Goal: Task Accomplishment & Management: Manage account settings

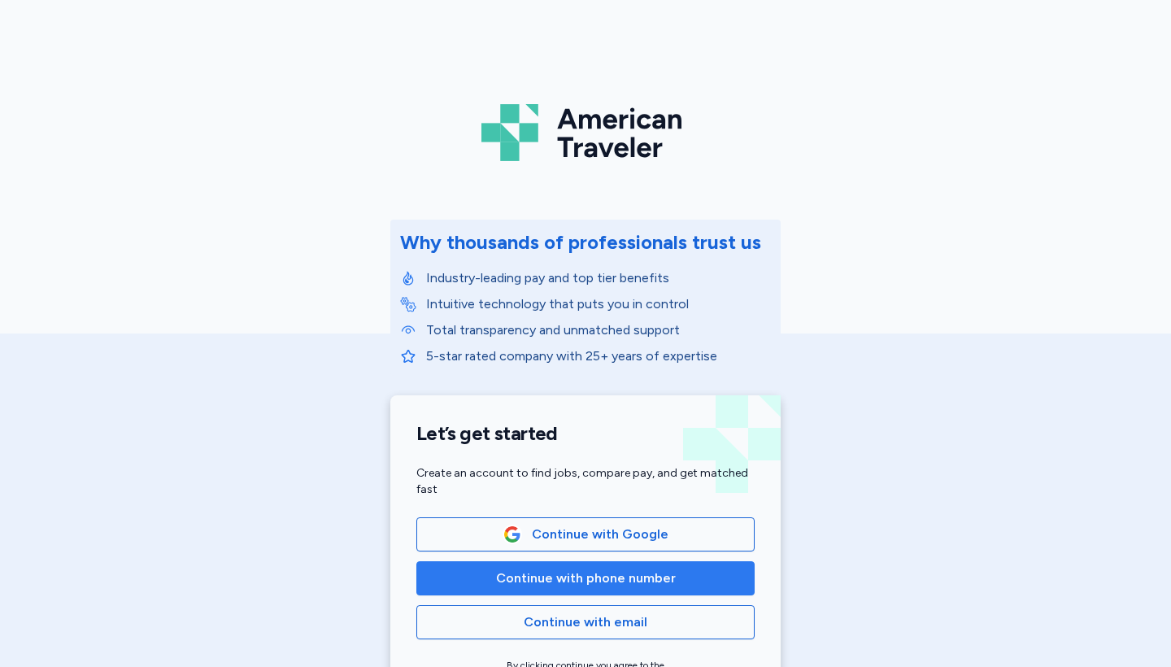
click at [500, 576] on span "Continue with phone number" at bounding box center [586, 578] width 180 height 20
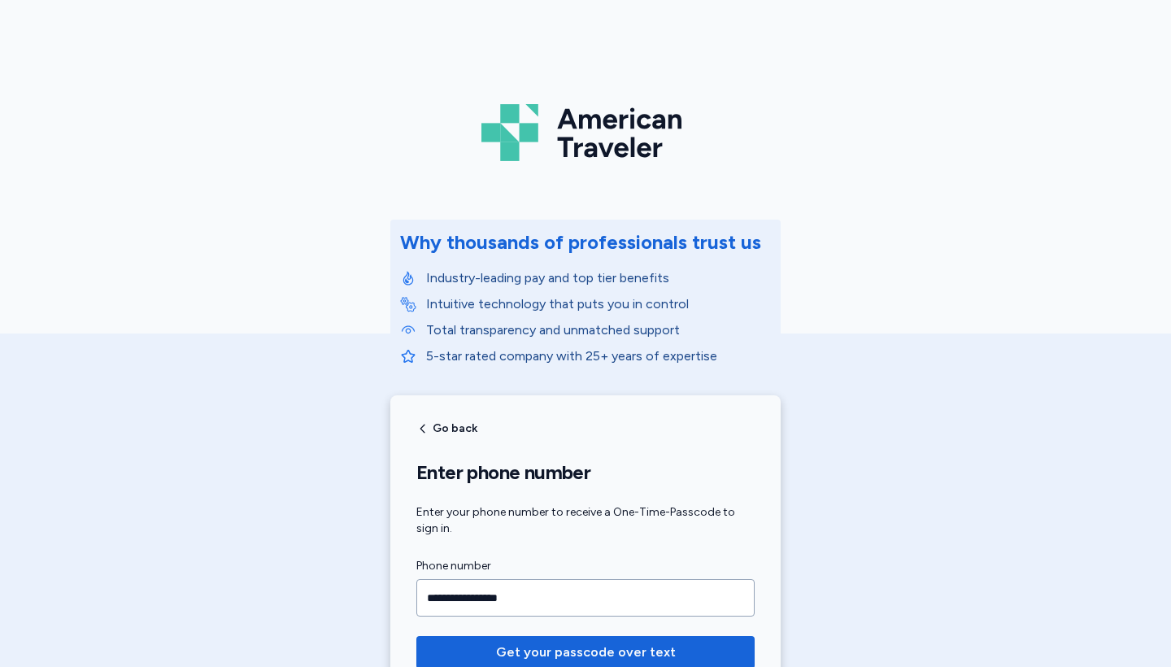
type input "**********"
click at [586, 652] on button "Get your passcode over text" at bounding box center [585, 652] width 338 height 33
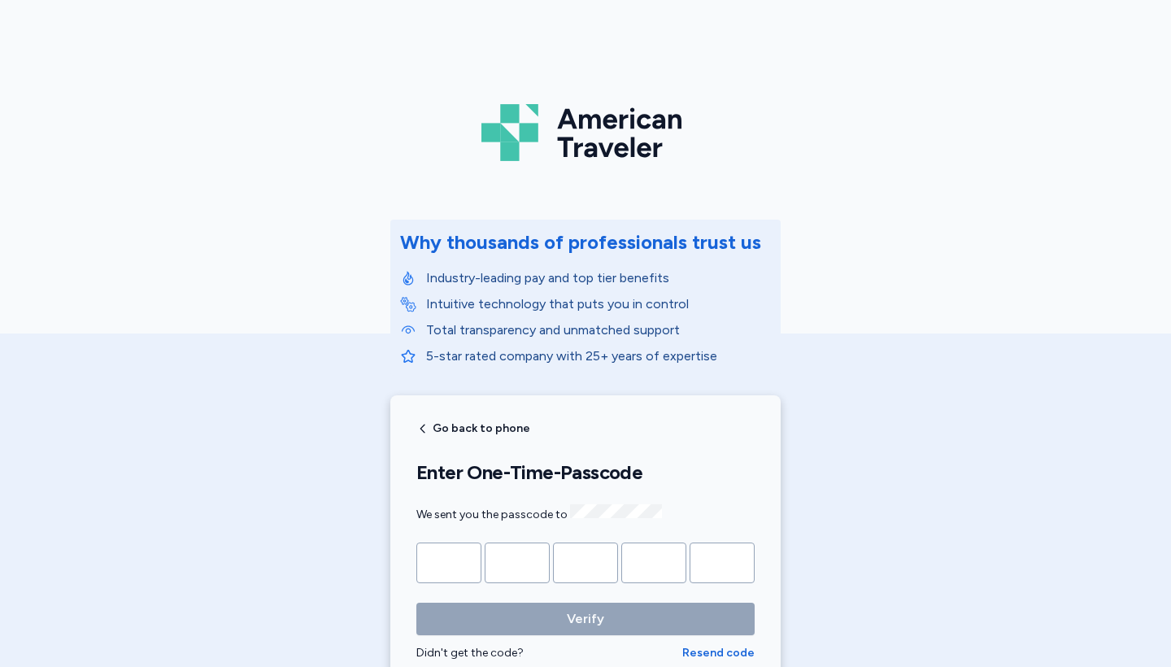
type input "*"
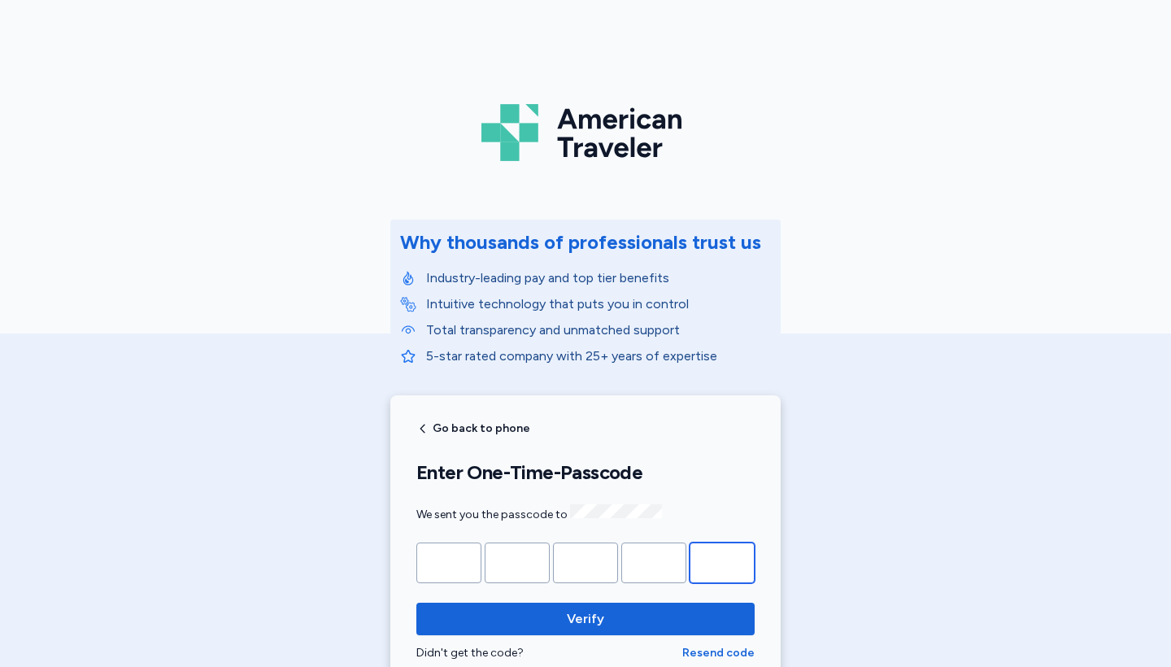
type input "*"
click at [586, 616] on button "Verify" at bounding box center [585, 619] width 338 height 33
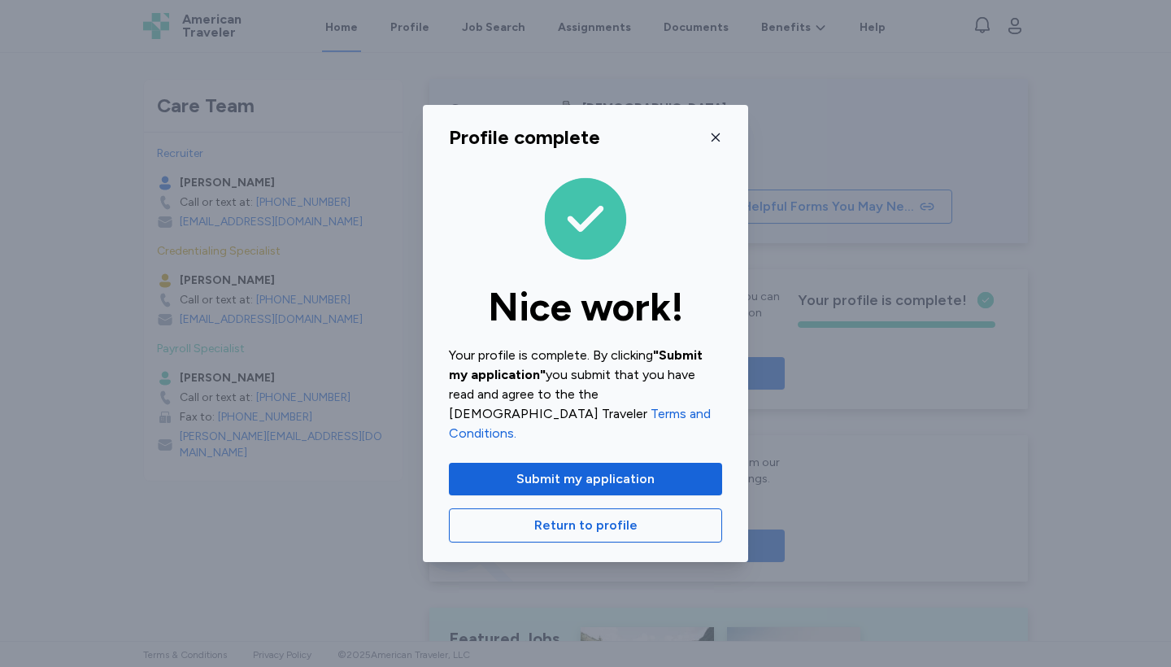
click at [716, 137] on button "button" at bounding box center [715, 137] width 13 height 26
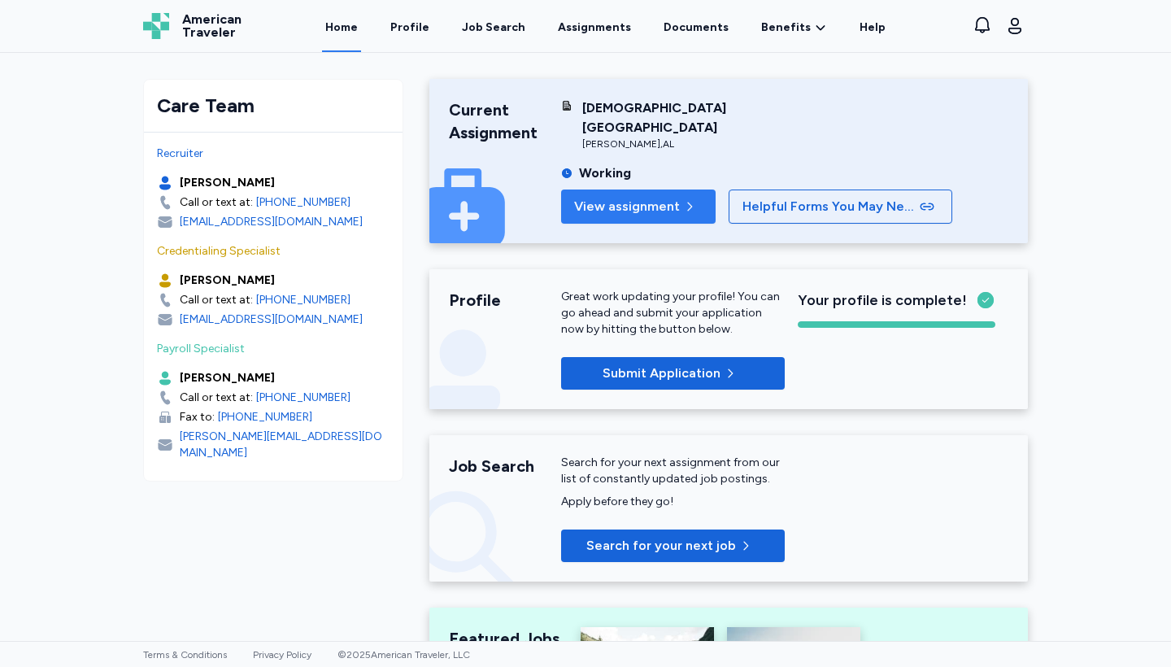
click at [611, 197] on span "View assignment" at bounding box center [627, 207] width 106 height 20
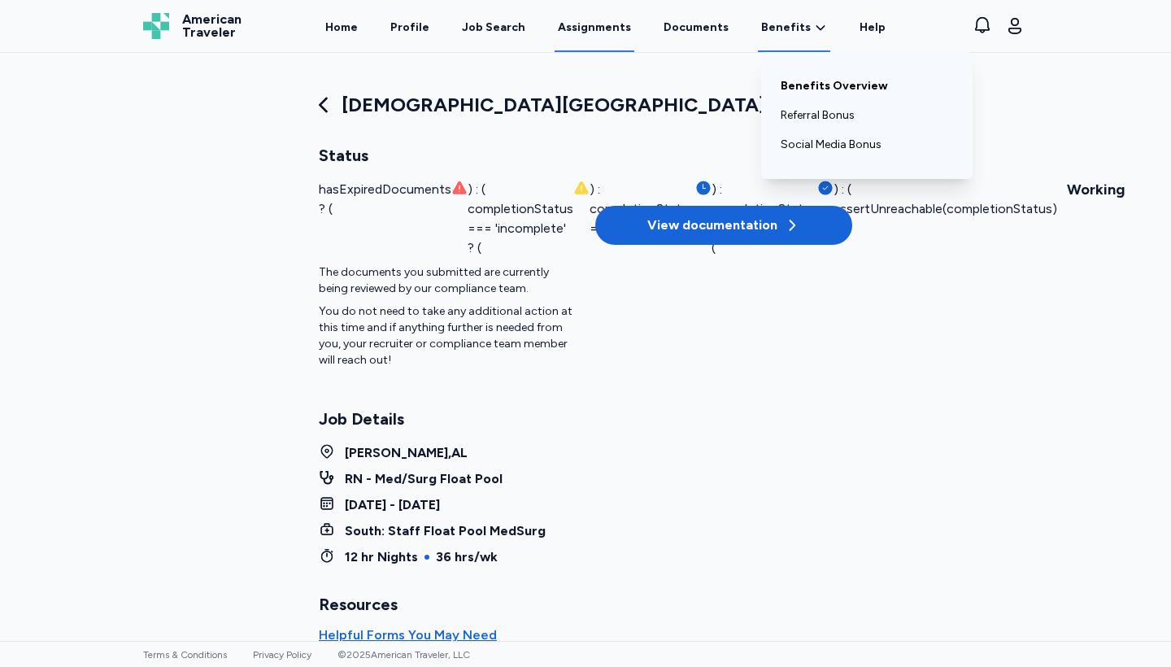
click at [804, 90] on link "Benefits Overview" at bounding box center [867, 86] width 172 height 29
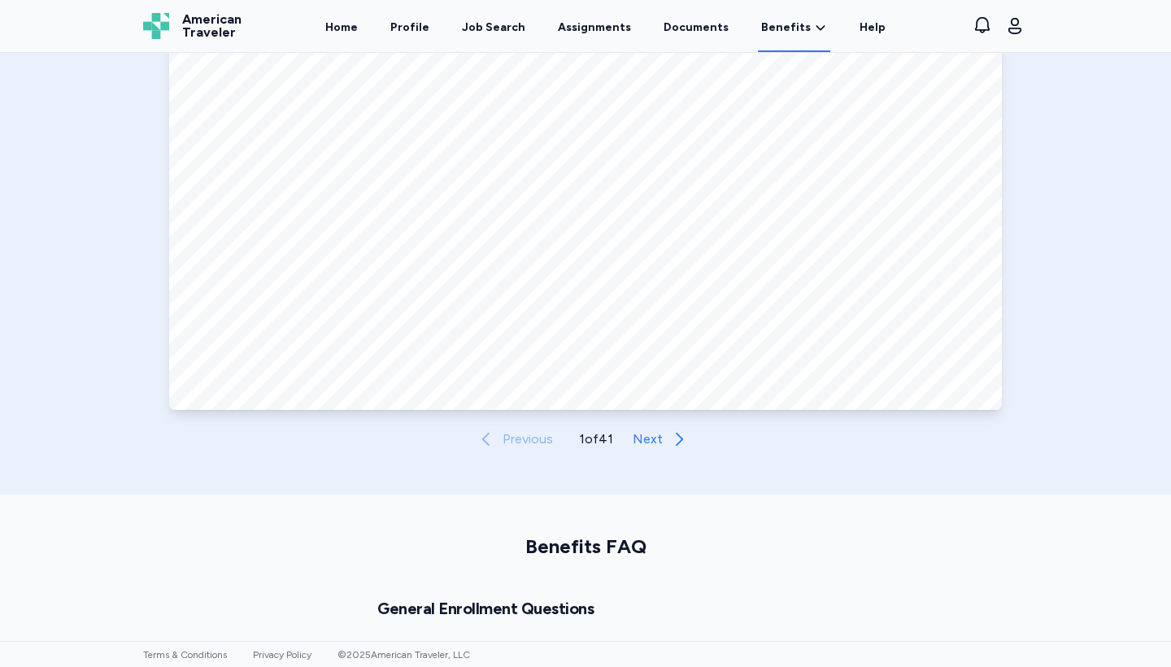
scroll to position [803, 0]
click at [658, 438] on span "Next" at bounding box center [648, 438] width 30 height 20
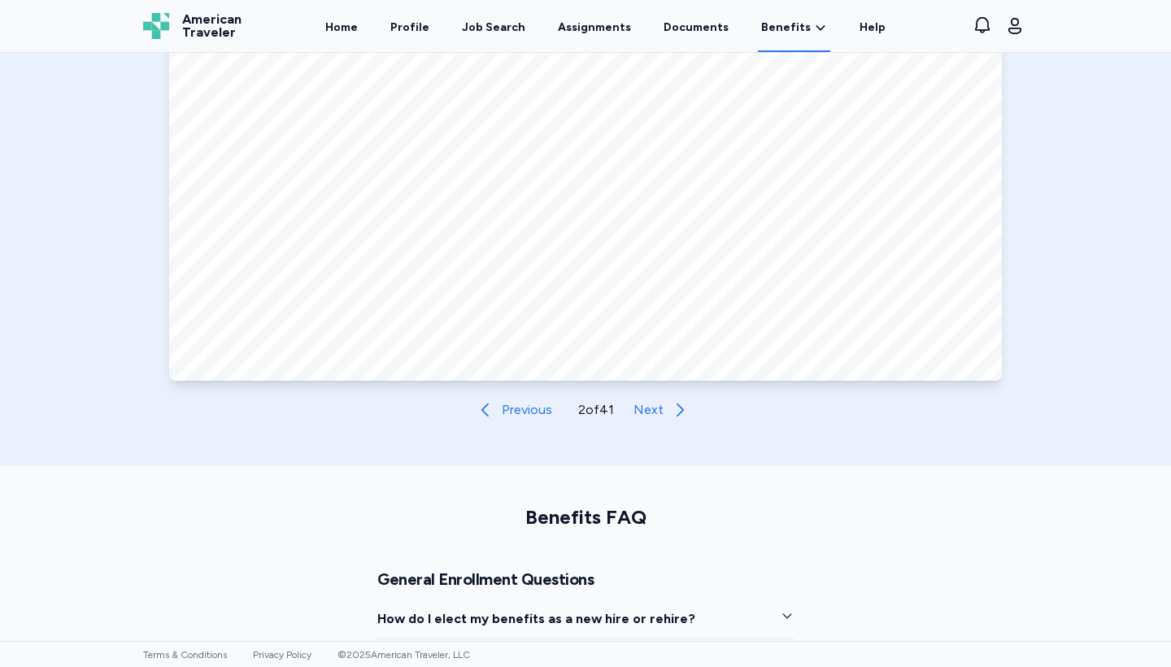
scroll to position [832, 0]
click at [655, 417] on span "Next" at bounding box center [648, 408] width 30 height 20
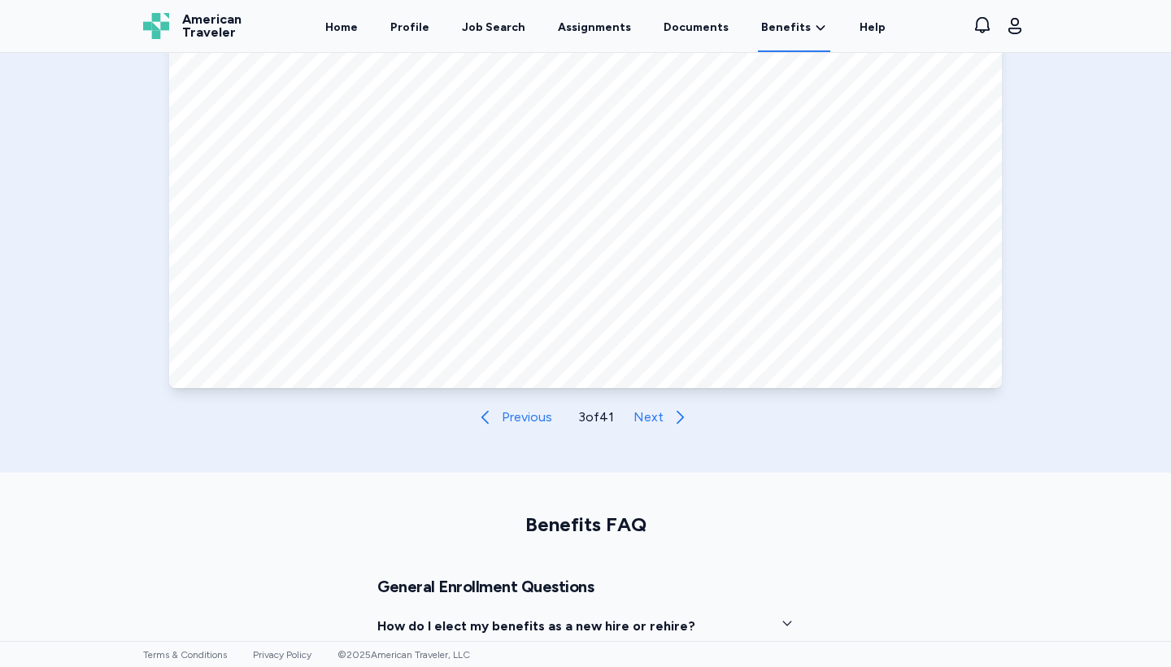
scroll to position [830, 0]
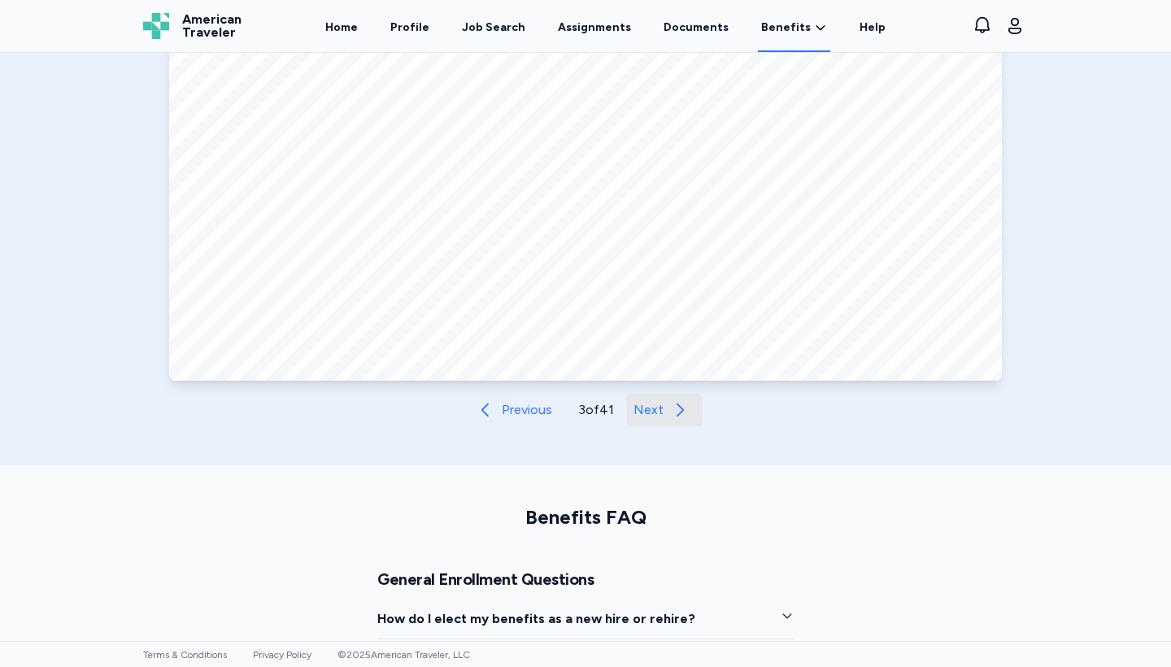
click at [647, 405] on span "Next" at bounding box center [648, 410] width 30 height 20
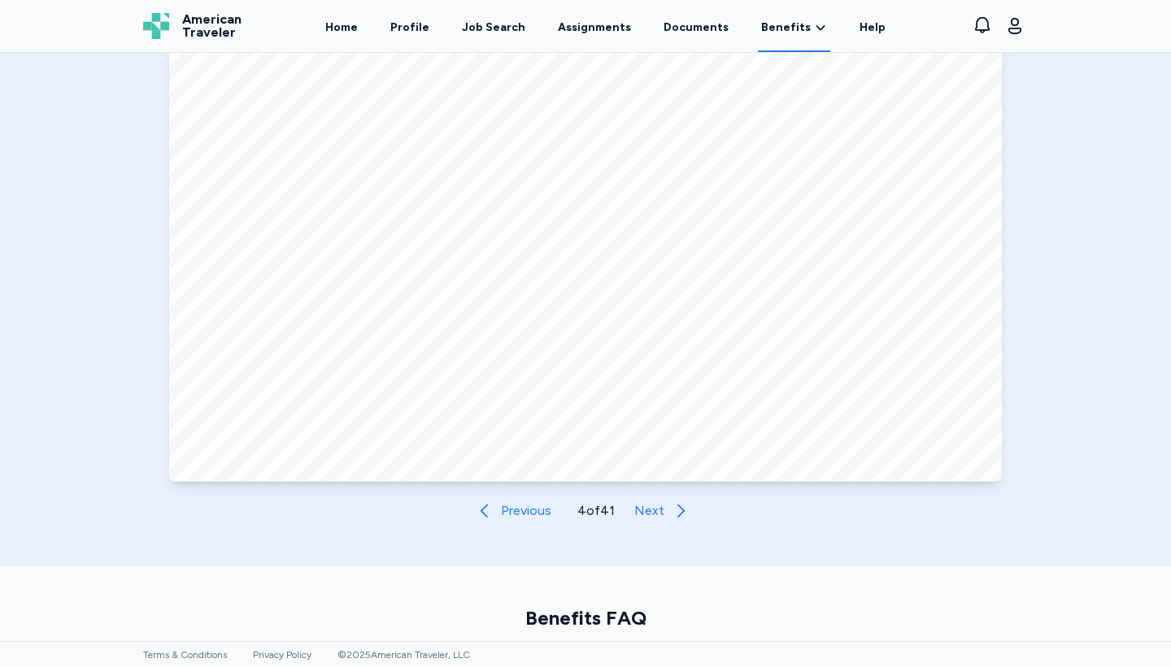
scroll to position [729, 0]
click at [661, 515] on span "Next" at bounding box center [649, 512] width 30 height 20
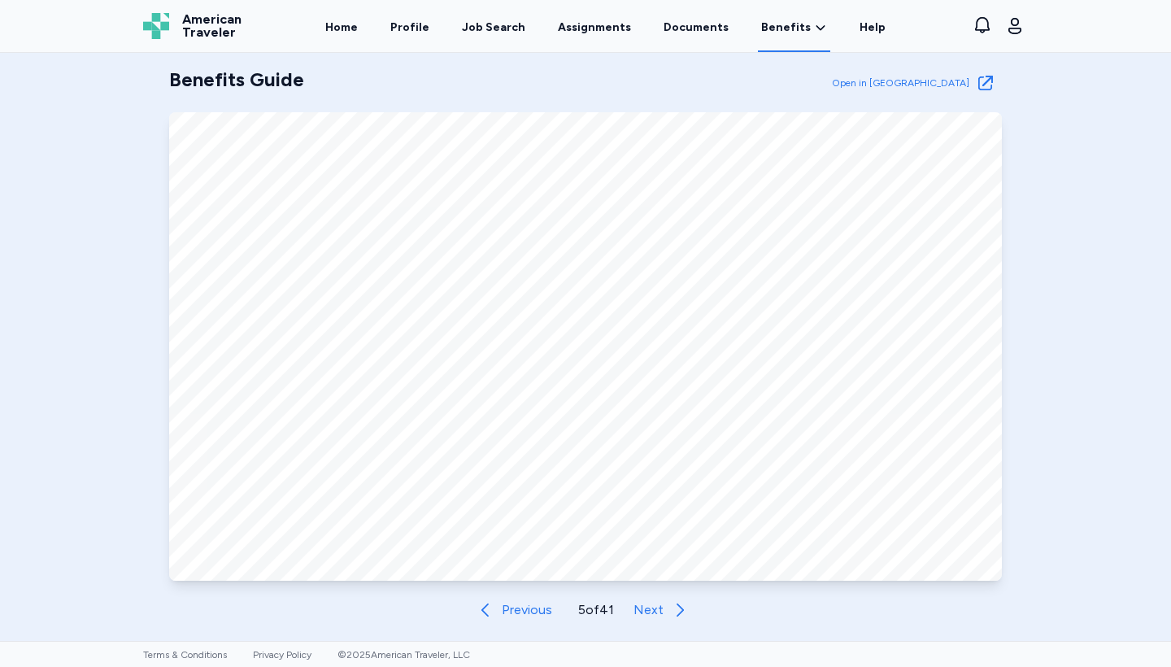
scroll to position [668, 0]
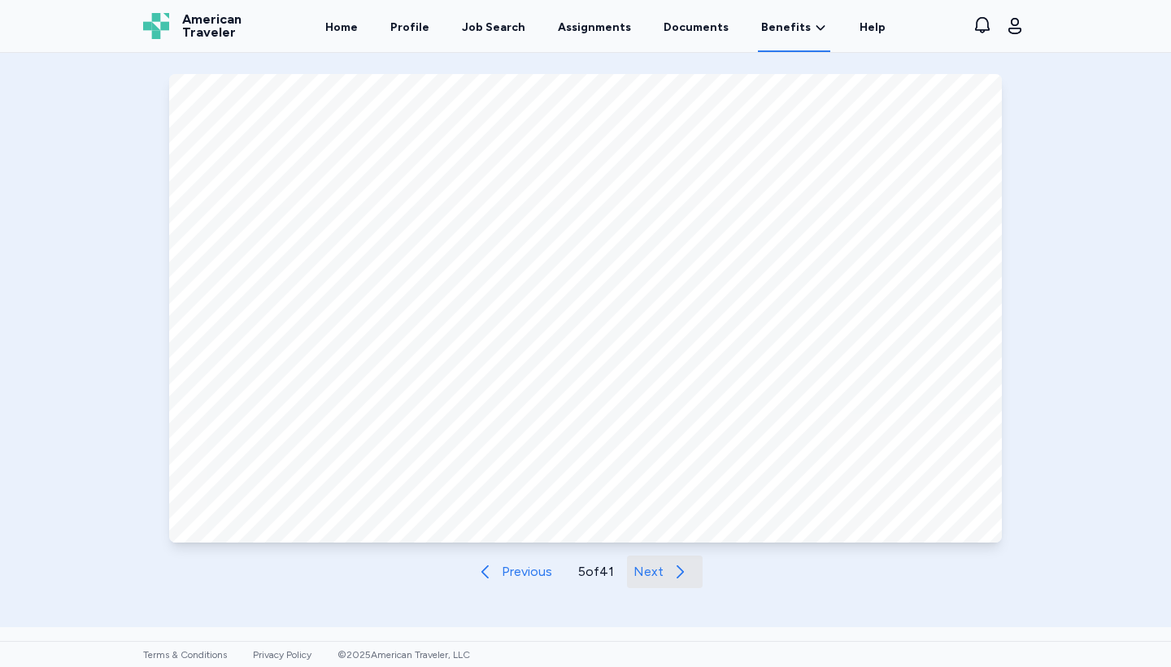
click at [660, 568] on span "Next" at bounding box center [648, 572] width 30 height 20
click at [657, 568] on span "Next" at bounding box center [648, 572] width 30 height 20
click at [656, 575] on span "Next" at bounding box center [648, 572] width 30 height 20
click at [651, 572] on span "Next" at bounding box center [648, 572] width 30 height 20
click at [653, 575] on span "Next" at bounding box center [648, 572] width 30 height 20
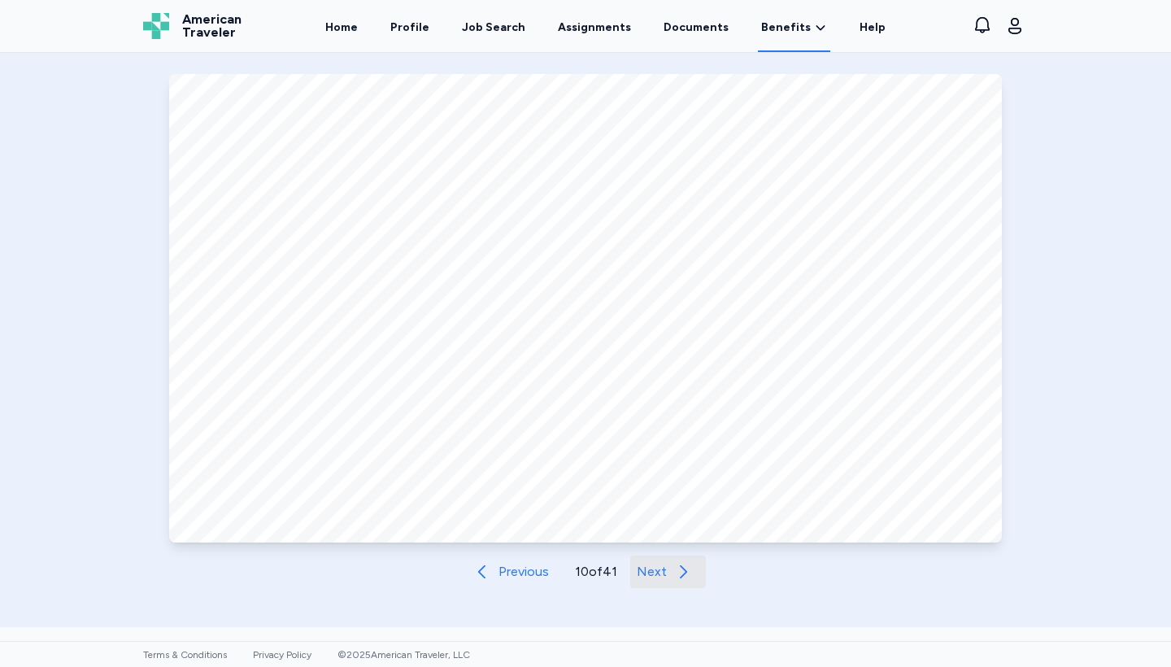
click at [659, 570] on span "Next" at bounding box center [652, 572] width 30 height 20
click at [661, 568] on span "Next" at bounding box center [650, 572] width 30 height 20
click at [662, 581] on button "Next" at bounding box center [667, 571] width 76 height 33
click at [657, 572] on span "Next" at bounding box center [651, 572] width 30 height 20
click at [677, 577] on icon "button" at bounding box center [683, 572] width 20 height 20
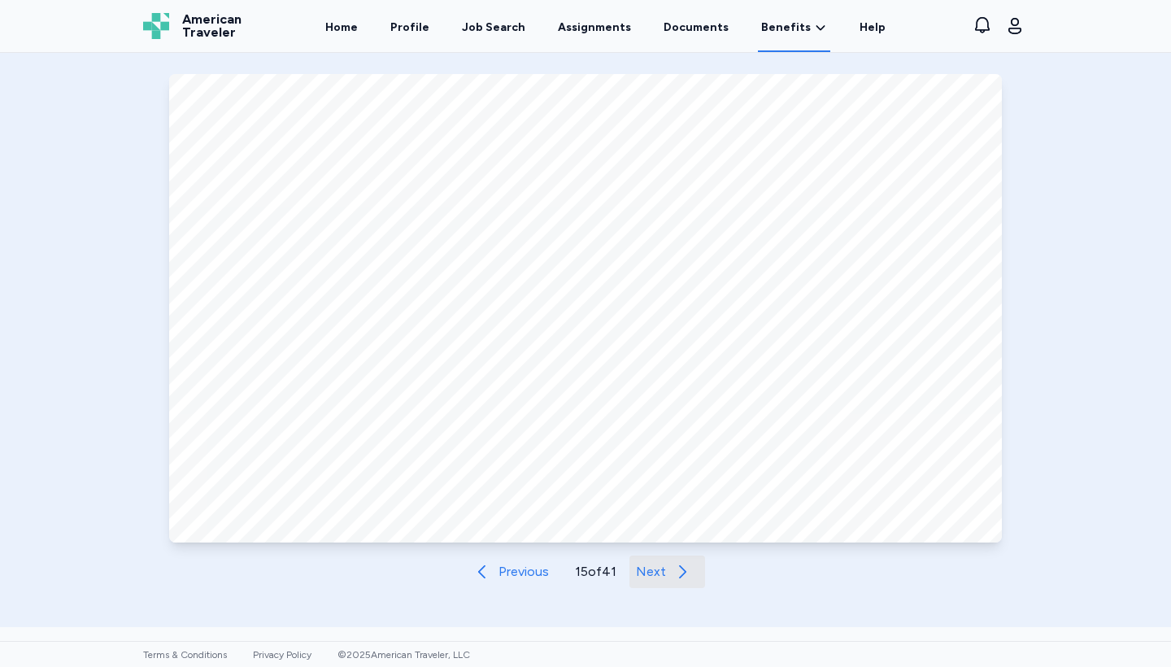
click at [663, 576] on span "Next" at bounding box center [651, 572] width 30 height 20
click at [653, 578] on span "Next" at bounding box center [652, 572] width 30 height 20
click at [655, 579] on span "Next" at bounding box center [651, 572] width 30 height 20
click at [662, 577] on span "Next" at bounding box center [652, 572] width 30 height 20
click at [667, 573] on button "Next" at bounding box center [668, 571] width 76 height 33
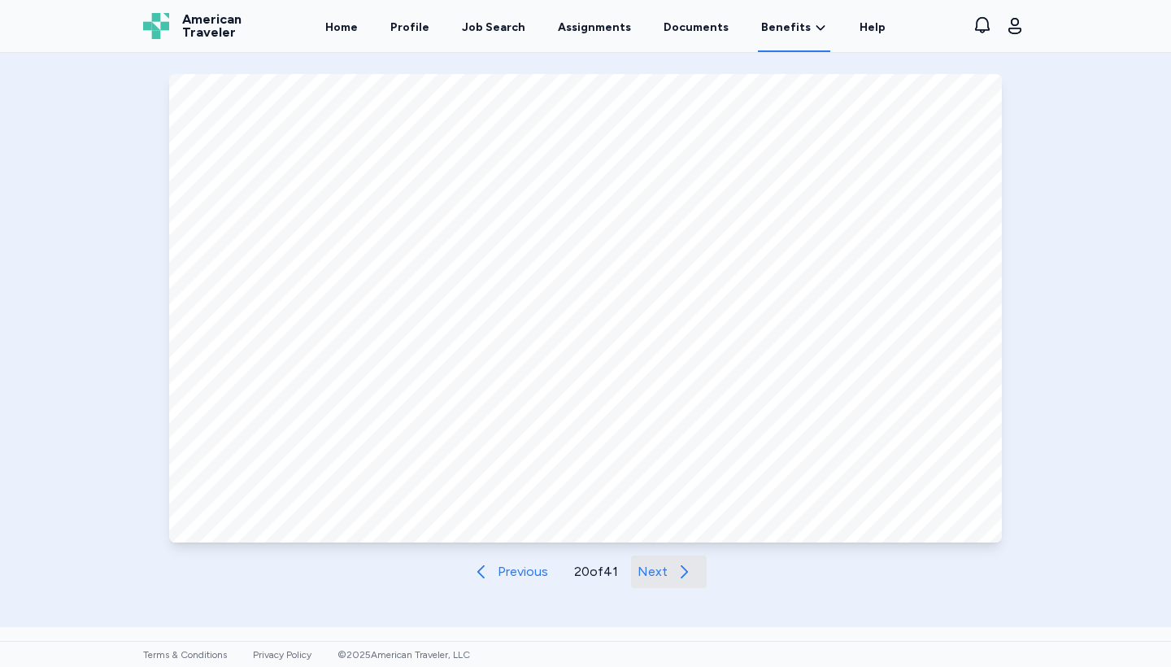
click at [665, 573] on span "Next" at bounding box center [653, 572] width 30 height 20
click at [664, 568] on span "Next" at bounding box center [651, 572] width 30 height 20
click at [665, 571] on span "Next" at bounding box center [652, 572] width 30 height 20
click at [651, 581] on span "Next" at bounding box center [652, 572] width 30 height 20
click at [673, 568] on button "Next" at bounding box center [669, 571] width 76 height 33
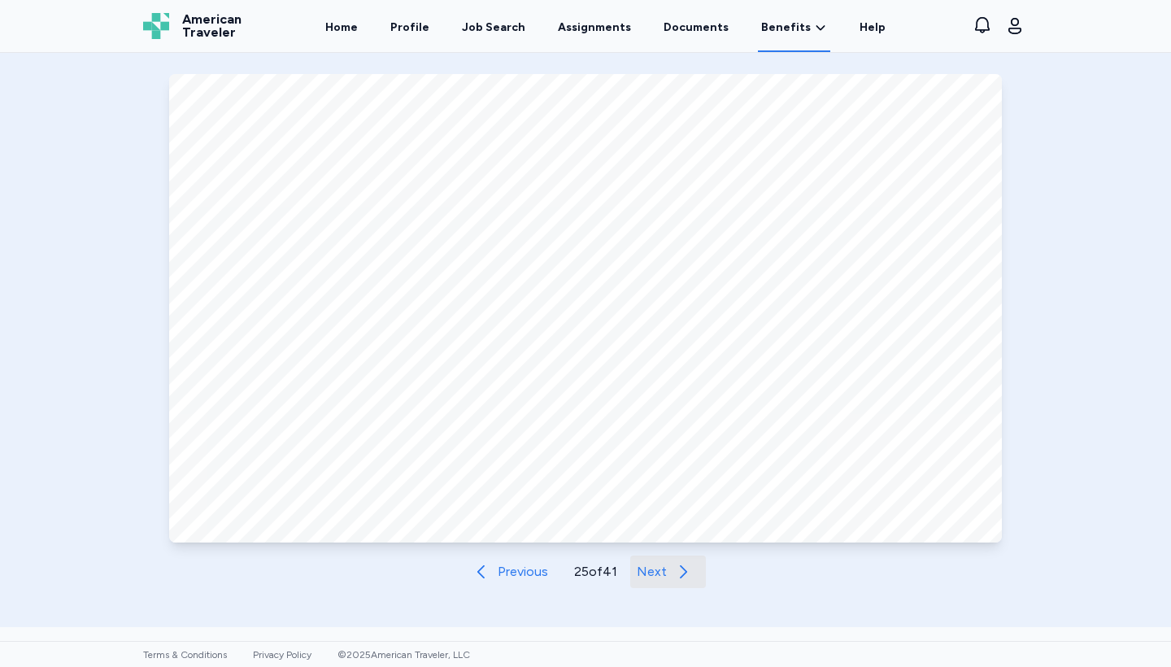
click at [668, 565] on button "Next" at bounding box center [668, 571] width 76 height 33
click at [667, 579] on span "Next" at bounding box center [653, 572] width 30 height 20
click at [663, 577] on span "Next" at bounding box center [652, 572] width 30 height 20
click at [681, 569] on icon "button" at bounding box center [684, 572] width 20 height 20
click at [664, 574] on span "Next" at bounding box center [653, 572] width 30 height 20
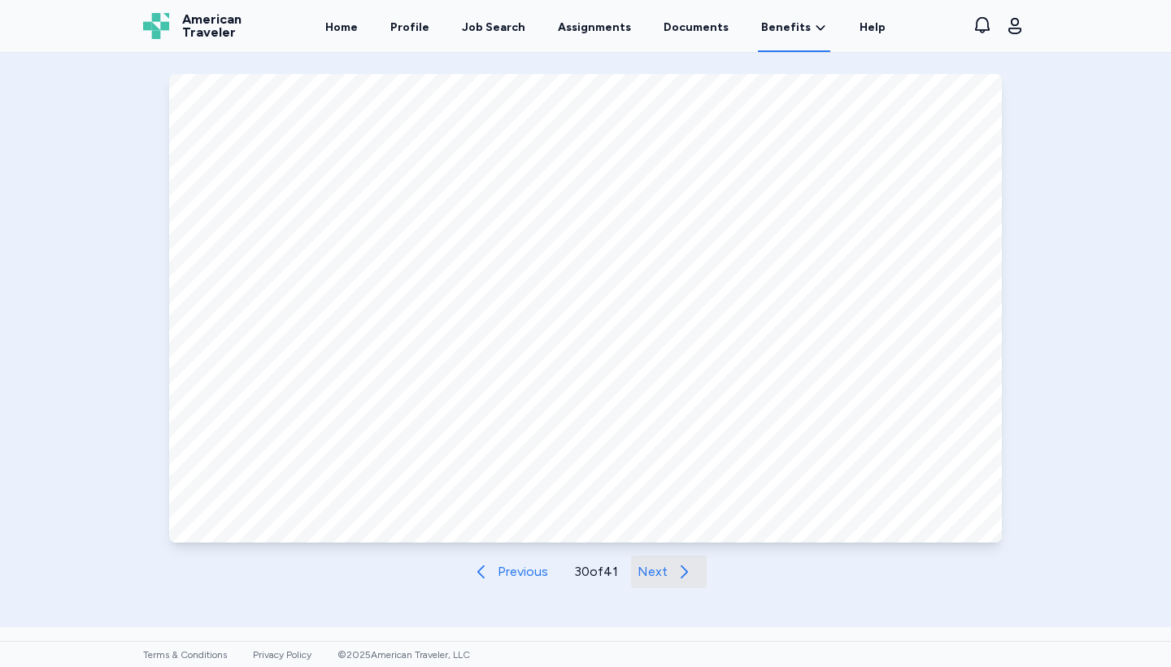
click at [660, 576] on span "Next" at bounding box center [653, 572] width 30 height 20
click at [669, 565] on button "Next" at bounding box center [667, 571] width 76 height 33
click at [669, 567] on button "Next" at bounding box center [668, 571] width 76 height 33
click at [670, 577] on button "Next" at bounding box center [668, 571] width 76 height 33
click at [670, 577] on button "Next" at bounding box center [669, 571] width 76 height 33
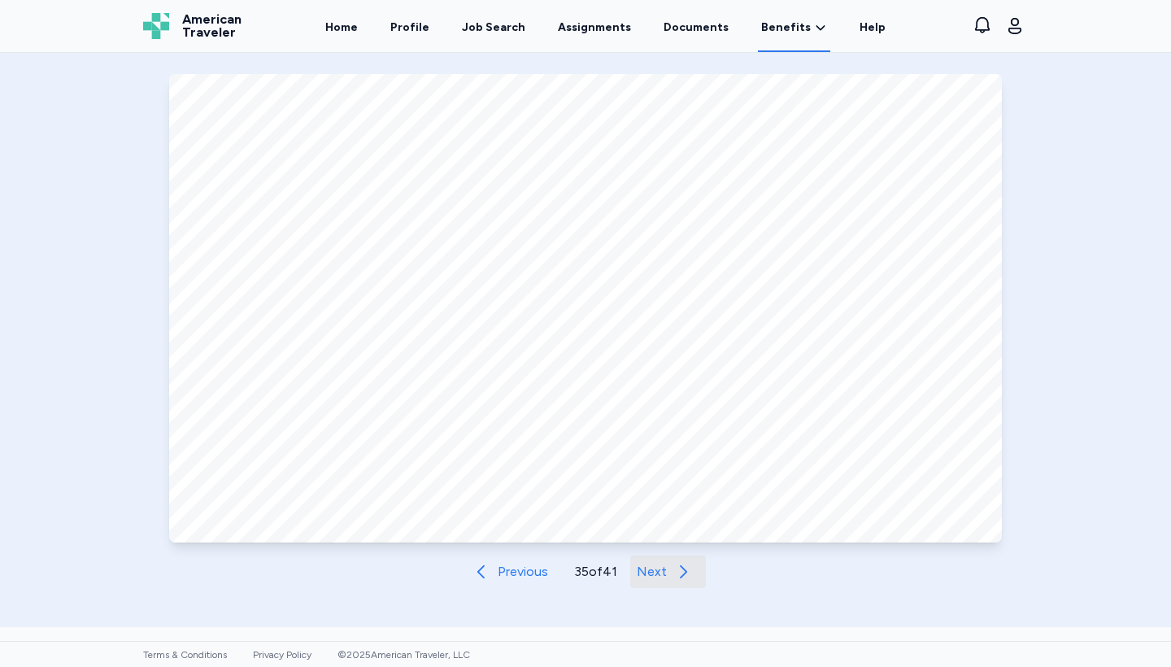
click at [670, 577] on button "Next" at bounding box center [668, 571] width 76 height 33
click at [670, 577] on button "Next" at bounding box center [669, 571] width 76 height 33
click at [665, 570] on span "Next" at bounding box center [652, 572] width 30 height 20
click at [664, 580] on span "Next" at bounding box center [653, 572] width 30 height 20
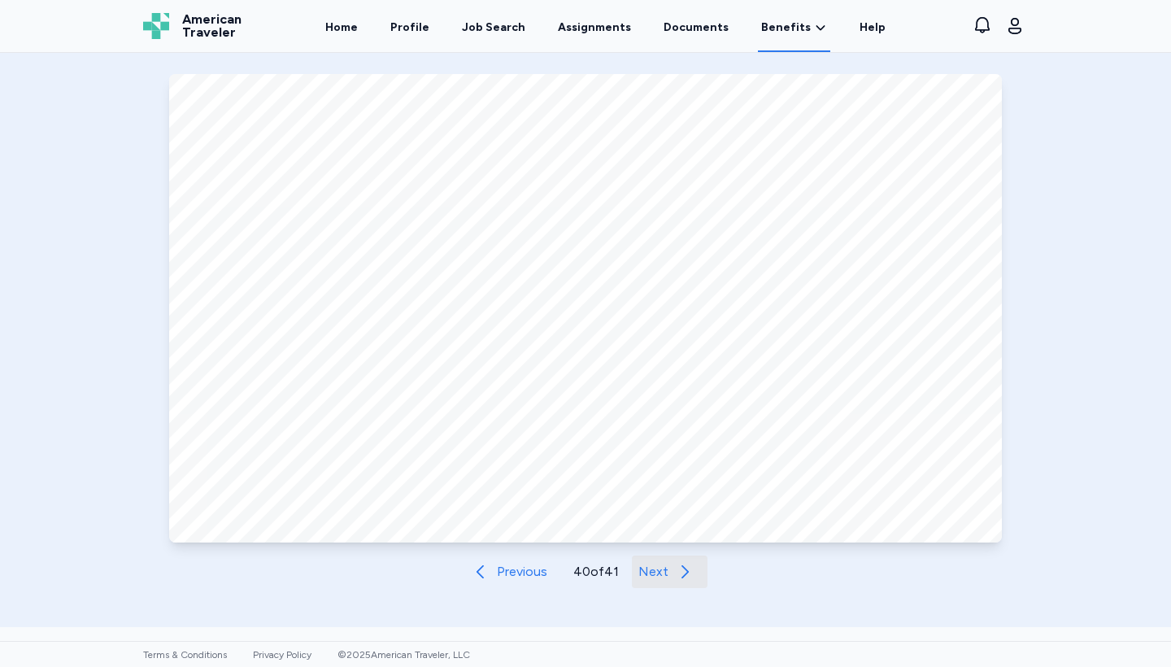
click at [664, 580] on span "Next" at bounding box center [653, 572] width 30 height 20
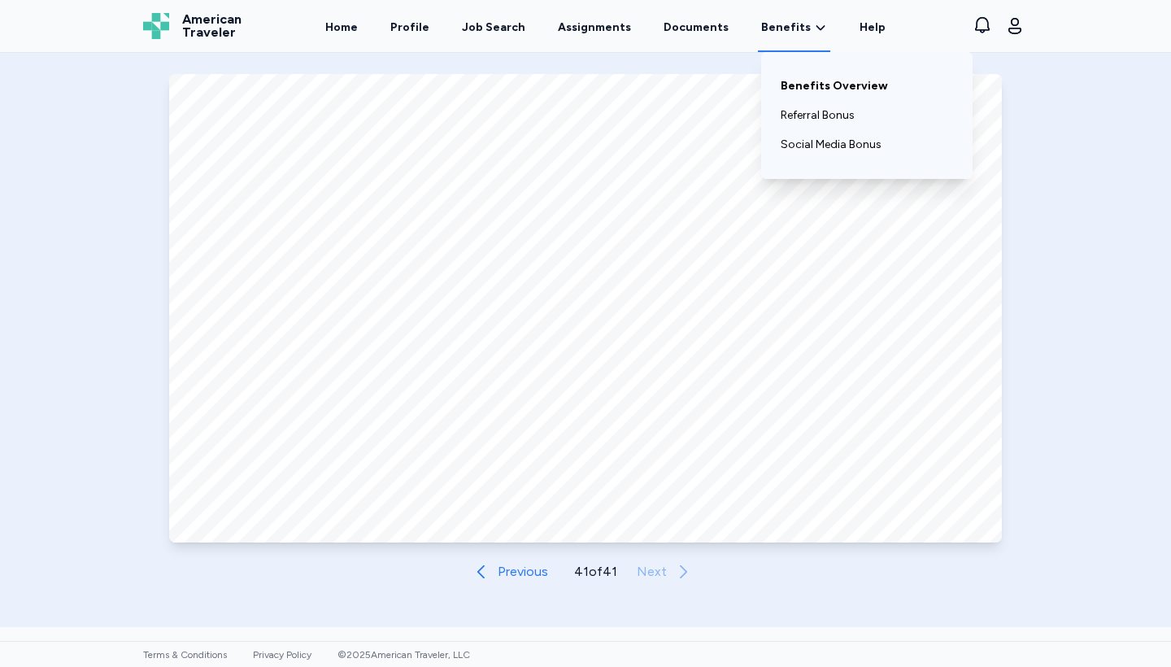
click at [803, 89] on link "Benefits Overview" at bounding box center [867, 86] width 172 height 29
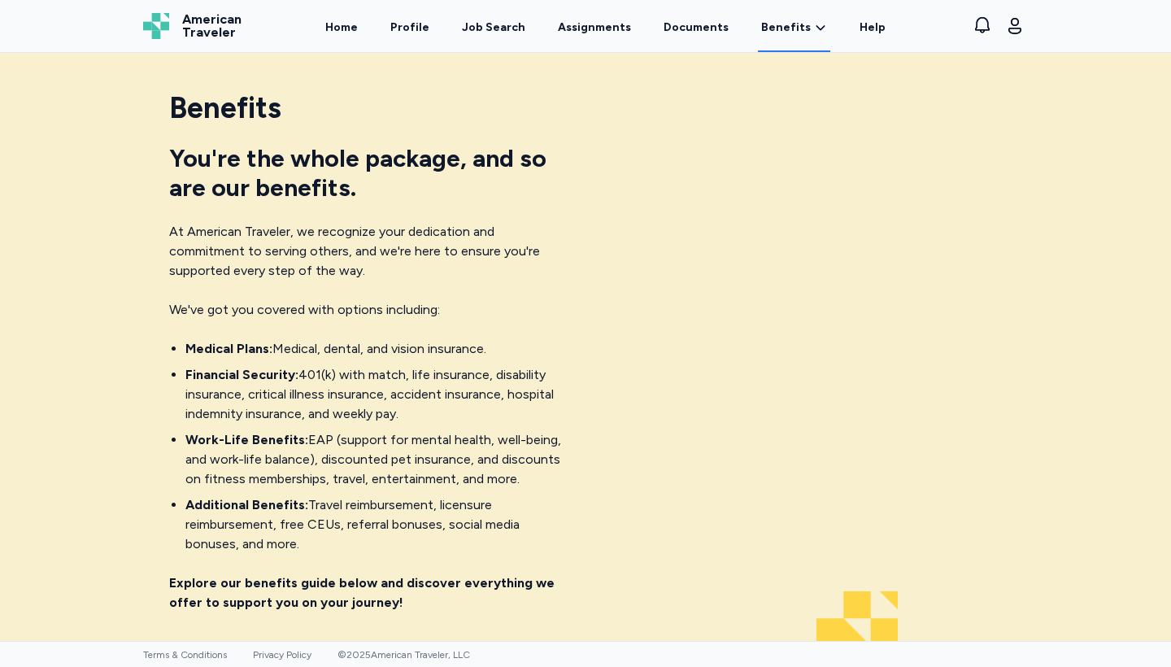
scroll to position [0, 0]
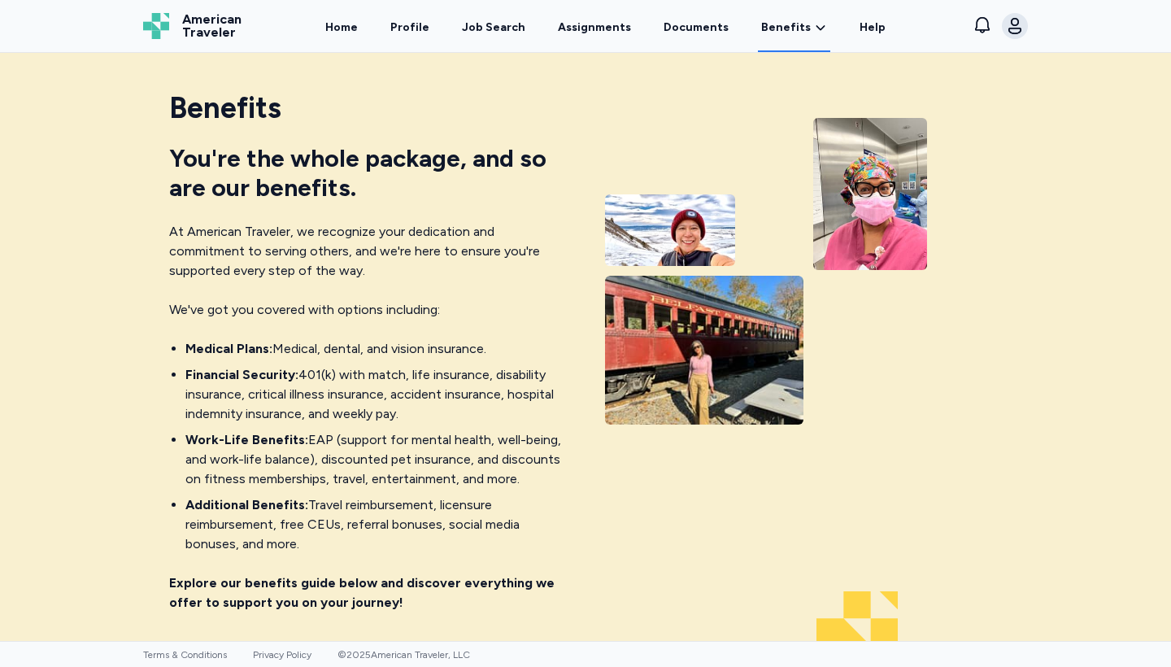
click at [1017, 30] on icon "button" at bounding box center [1015, 26] width 20 height 20
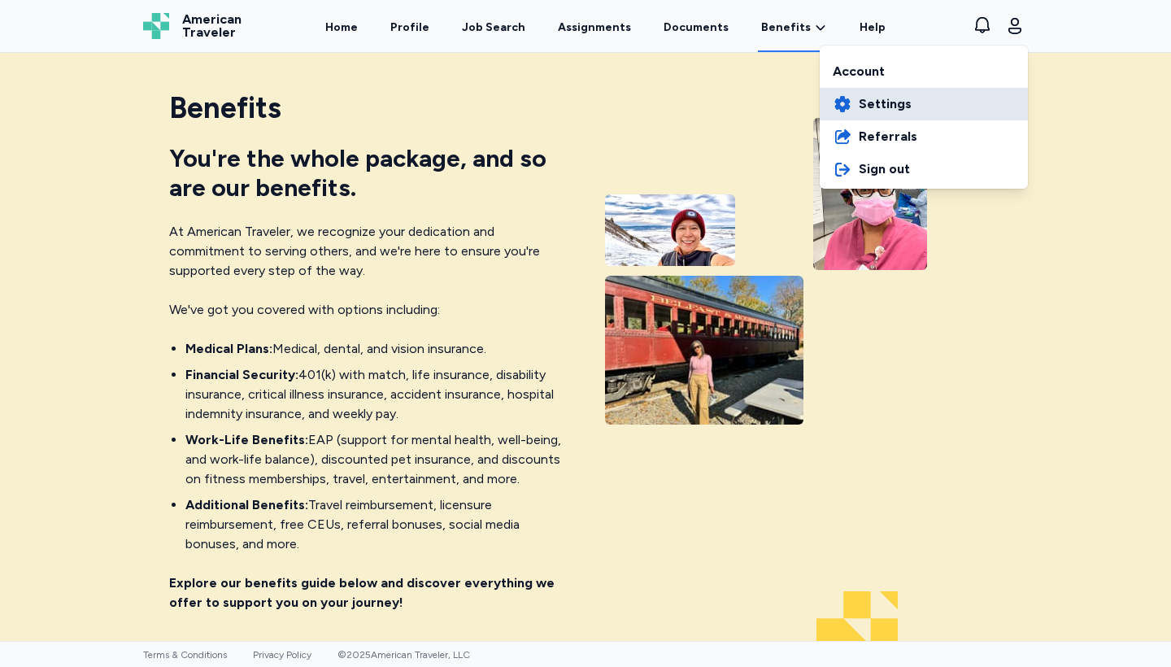
click at [887, 104] on span "Settings" at bounding box center [885, 104] width 53 height 20
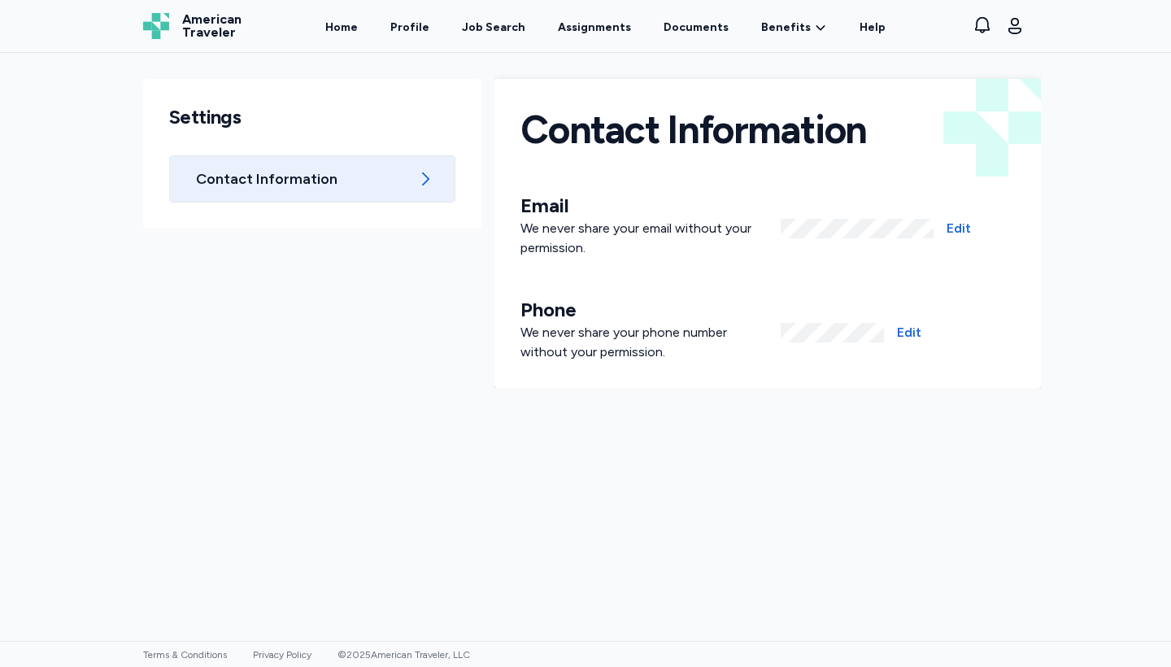
click at [338, 183] on span "Contact Information" at bounding box center [302, 179] width 213 height 20
click at [428, 171] on icon at bounding box center [426, 179] width 20 height 20
click at [423, 174] on icon at bounding box center [426, 179] width 20 height 20
click at [301, 158] on div "Contact Information" at bounding box center [312, 179] width 285 height 46
click at [421, 25] on link "Profile" at bounding box center [410, 27] width 46 height 50
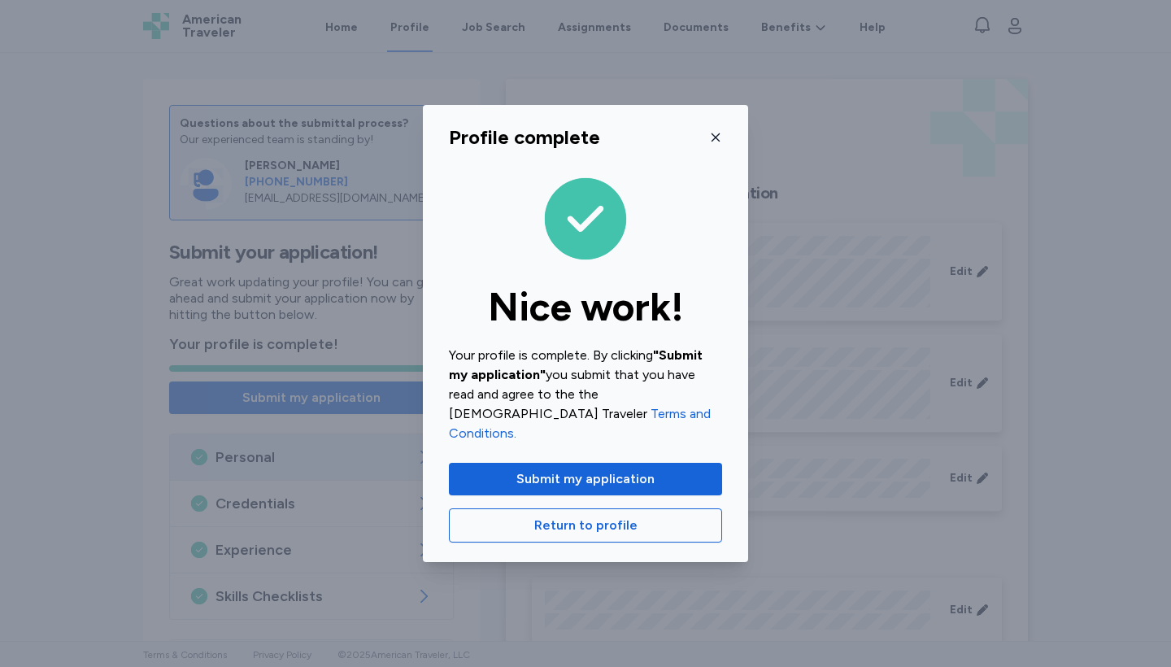
click at [716, 141] on icon "button" at bounding box center [716, 137] width 8 height 8
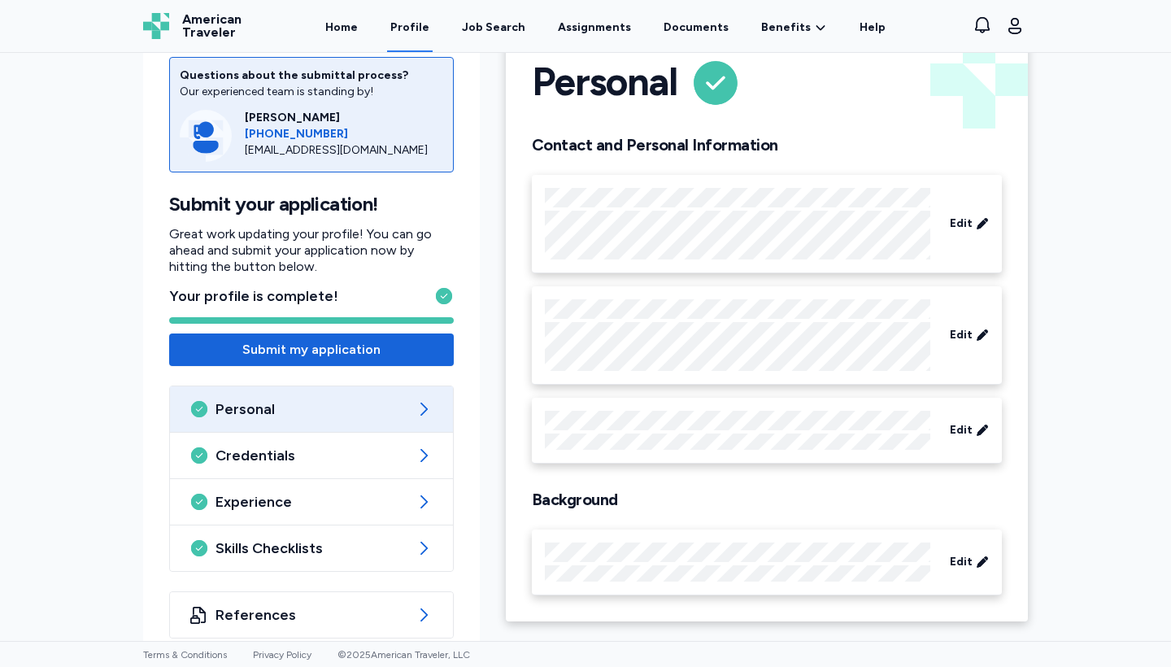
scroll to position [55, 0]
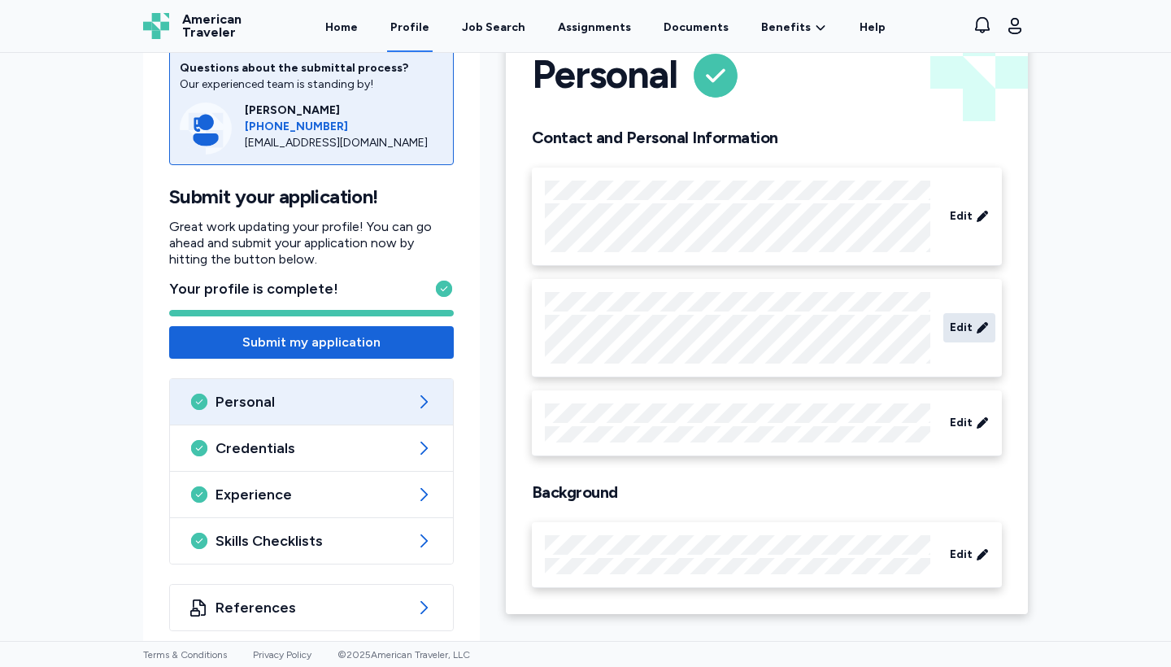
click at [960, 324] on span "Edit" at bounding box center [961, 328] width 23 height 16
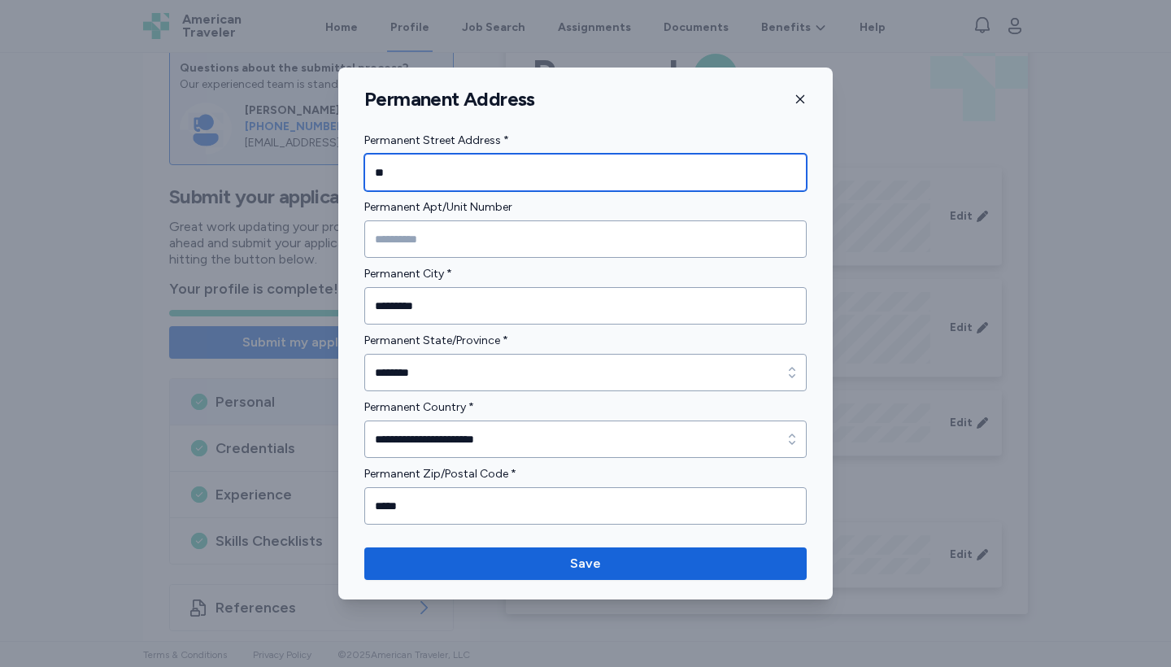
type input "*"
type input "**********"
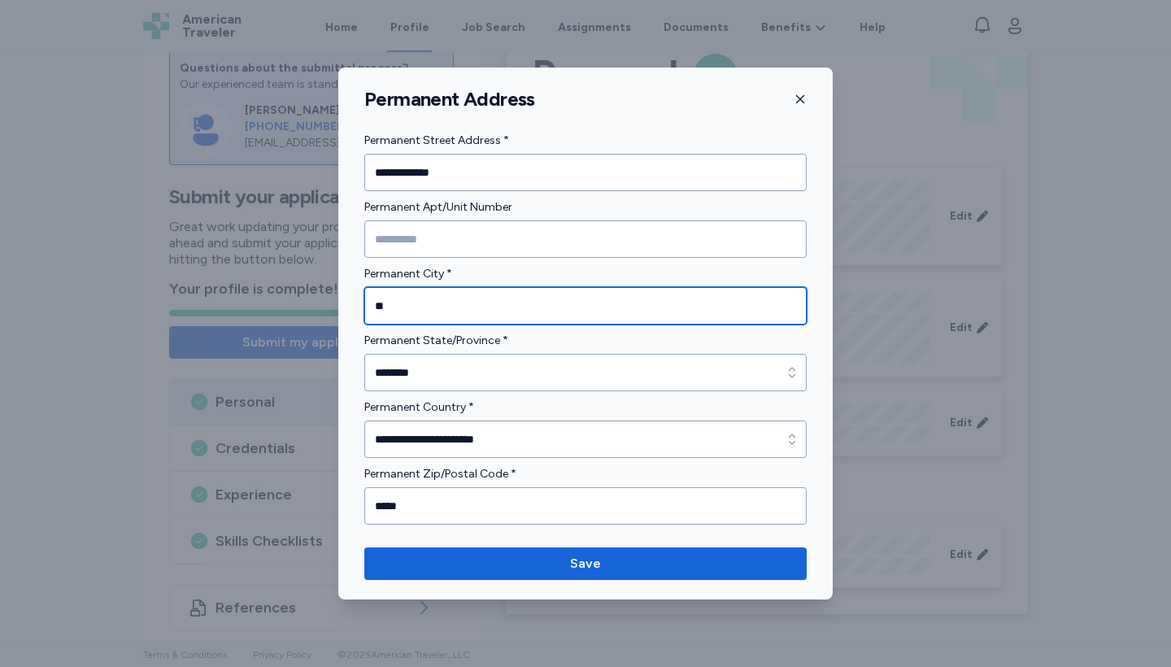
type input "*"
type input "******"
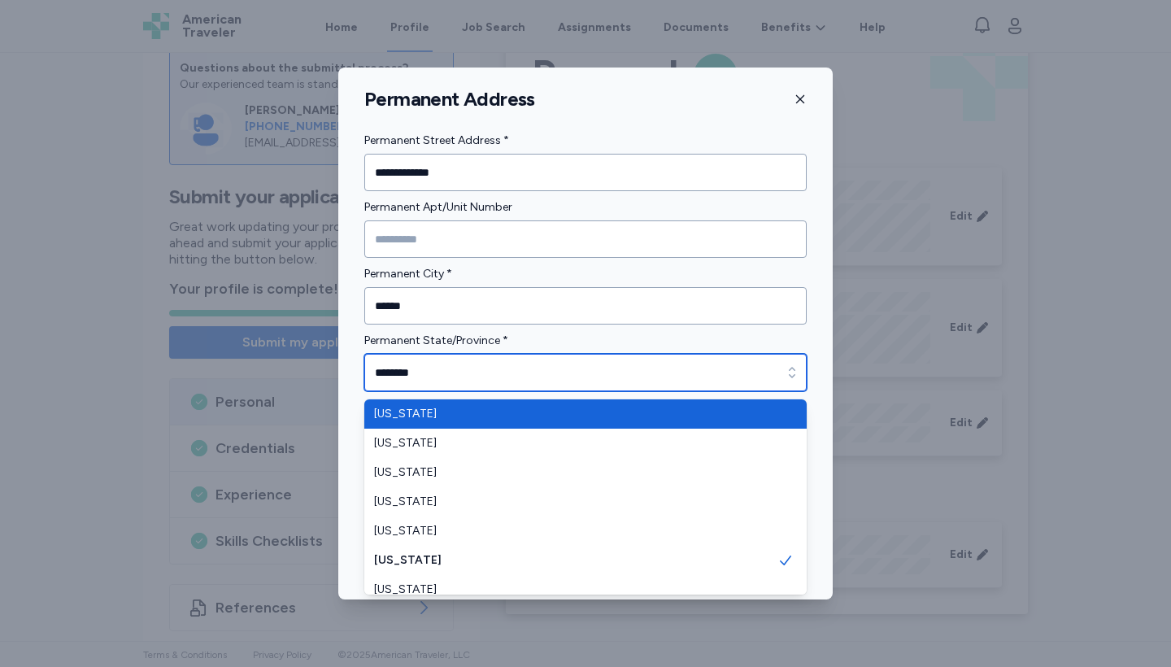
type input "*******"
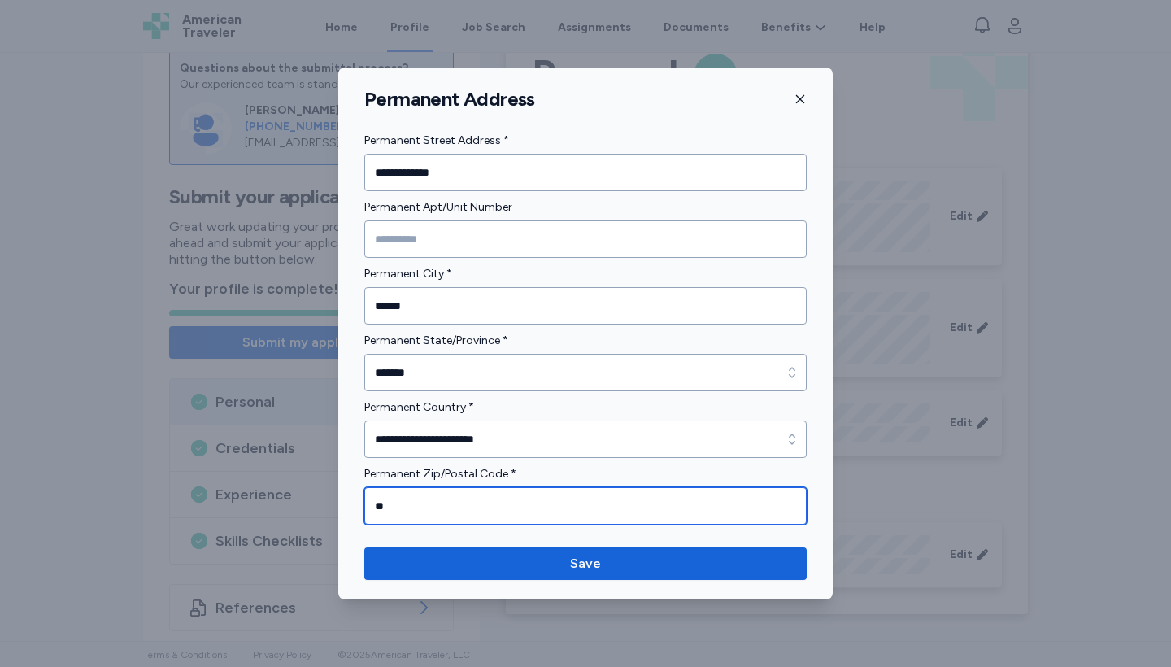
type input "*"
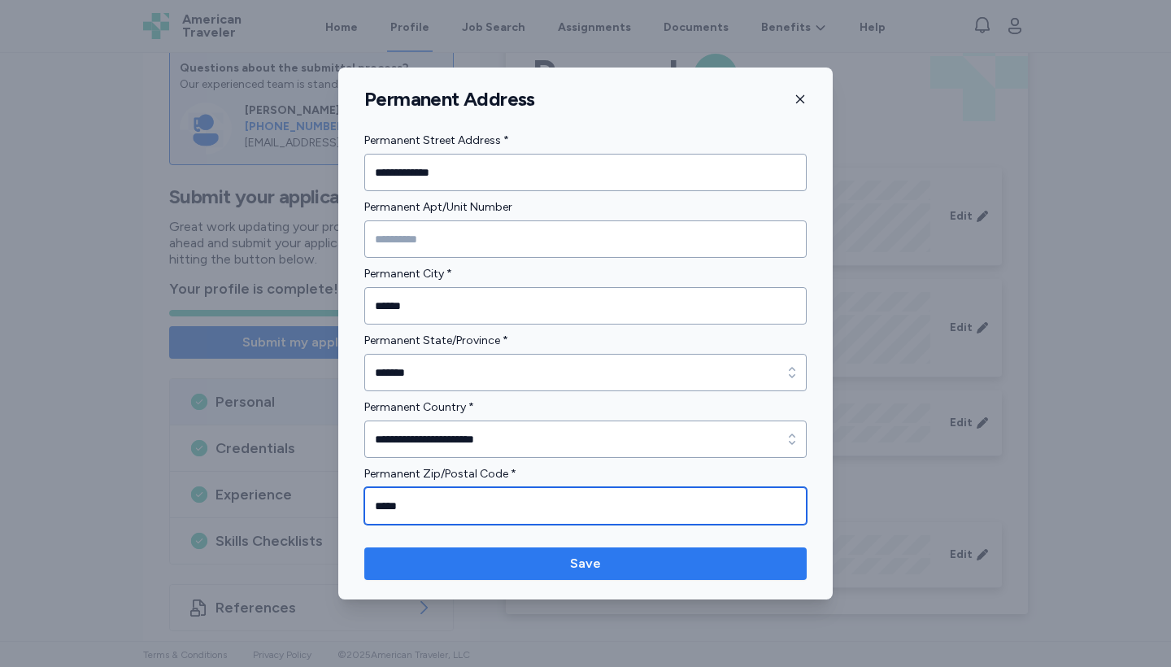
type input "*****"
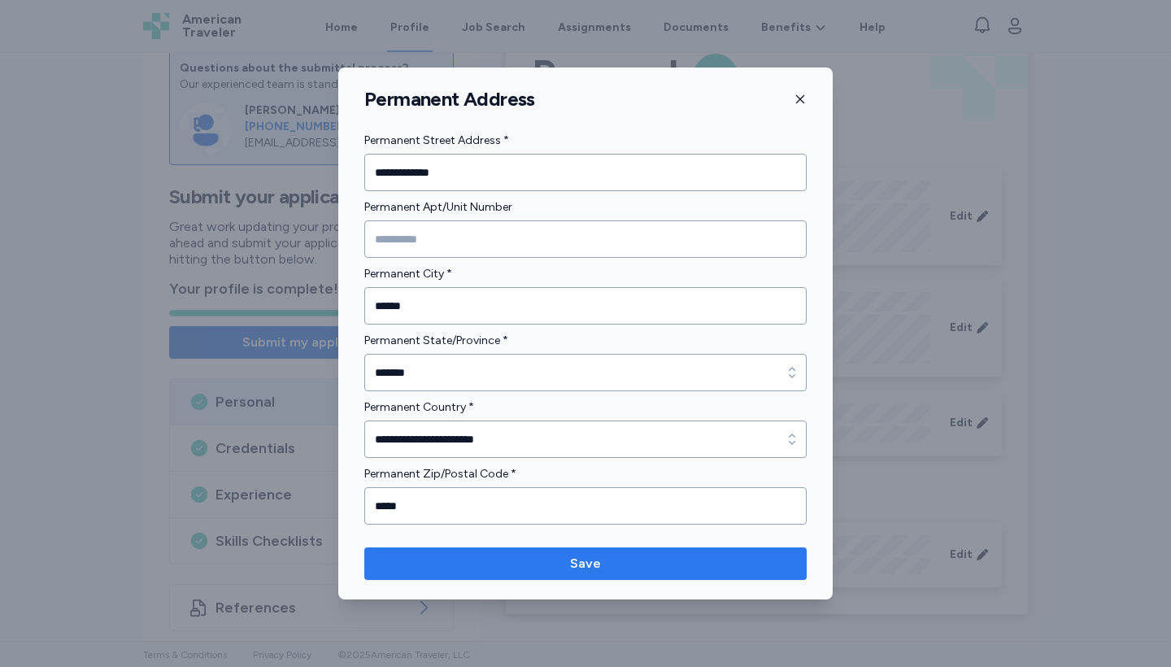
click at [636, 573] on span "Save" at bounding box center [585, 564] width 416 height 20
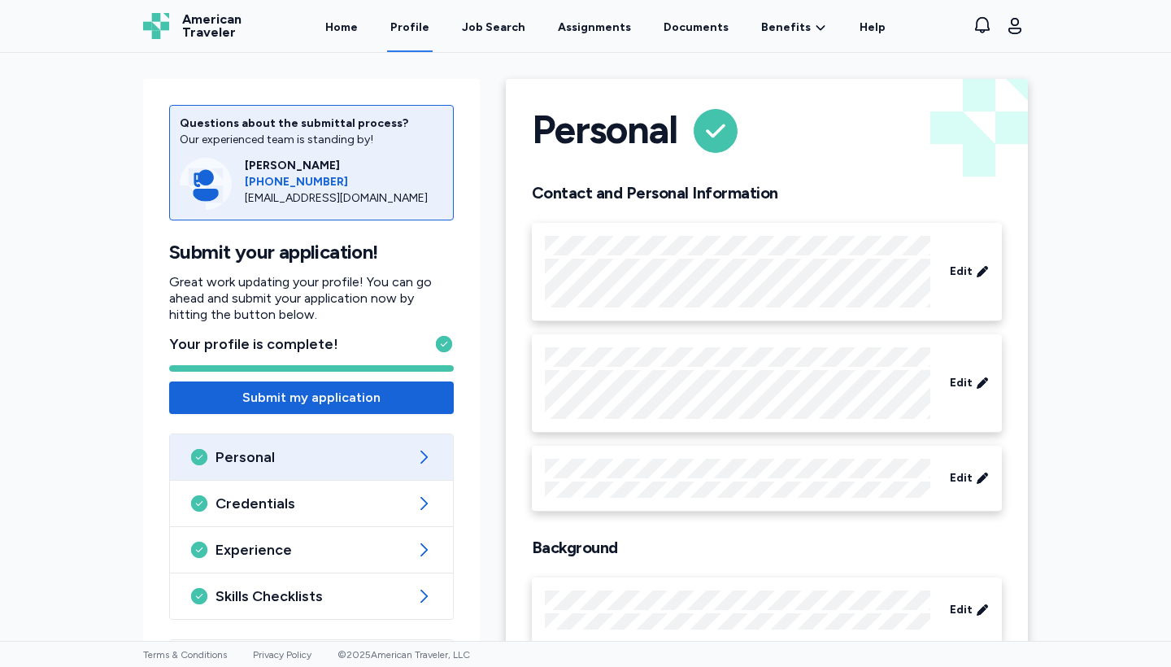
scroll to position [0, 0]
